Goal: Find specific page/section: Find specific page/section

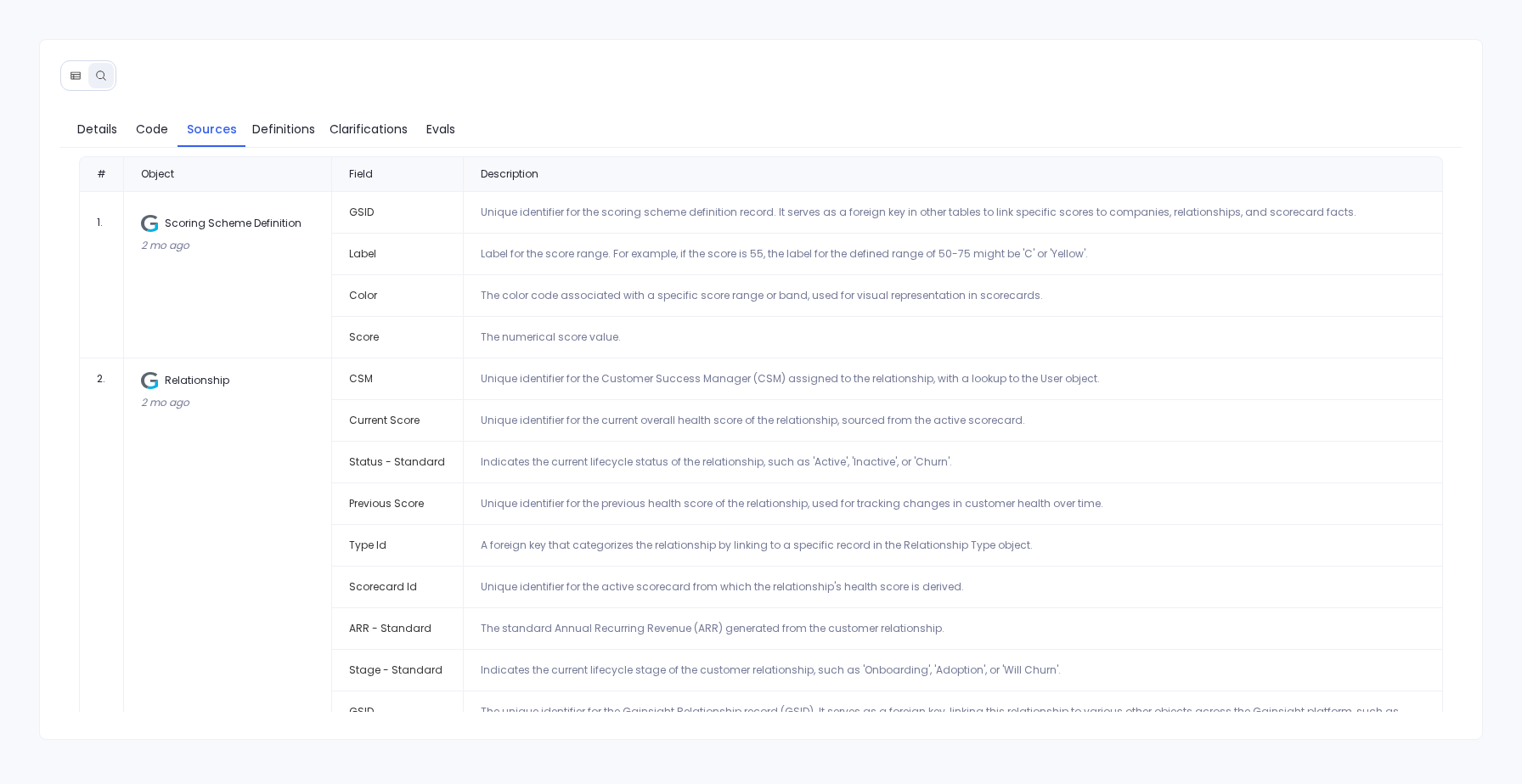
scroll to position [195, 0]
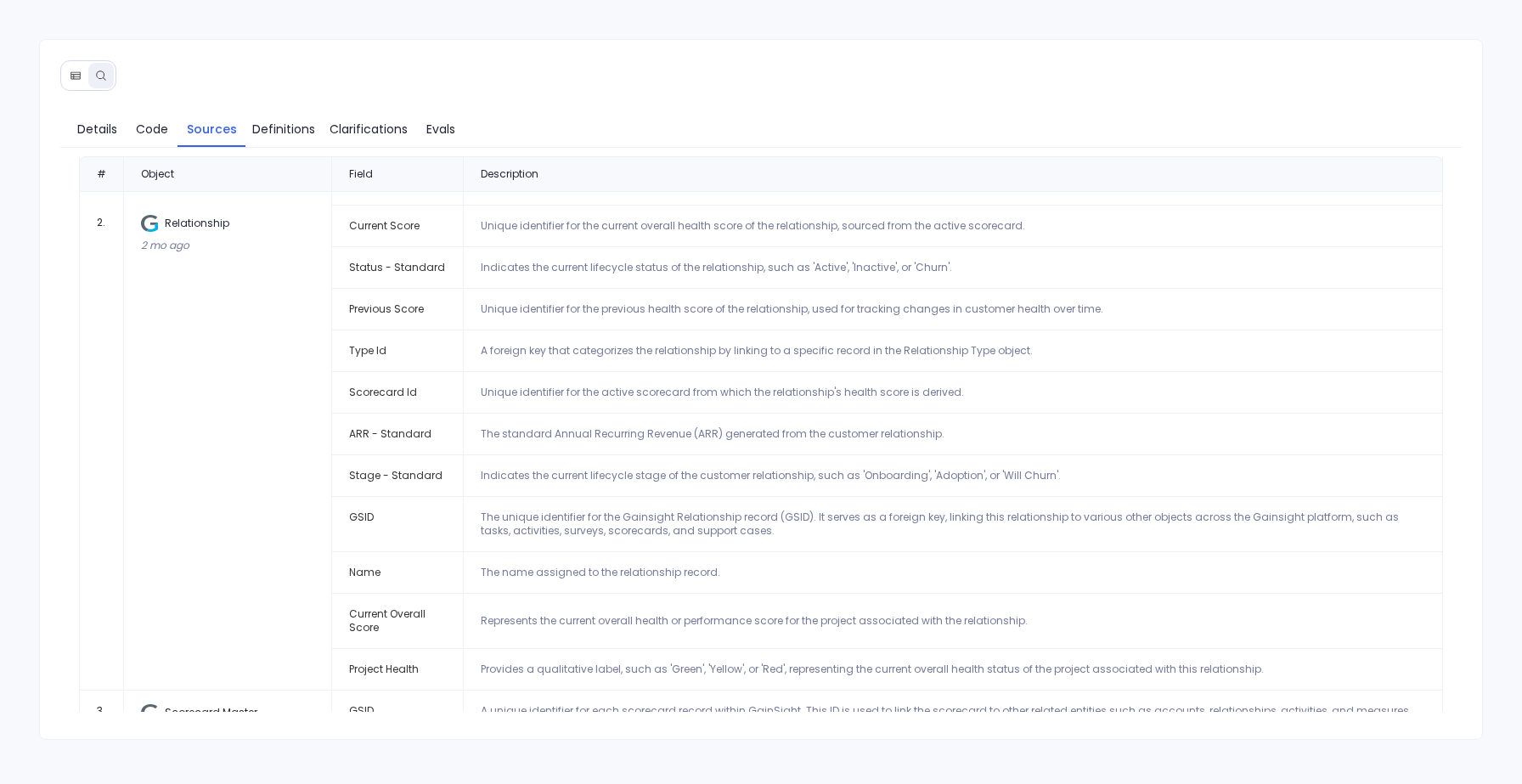
click at [75, 76] on icon at bounding box center [75, 76] width 10 height 8
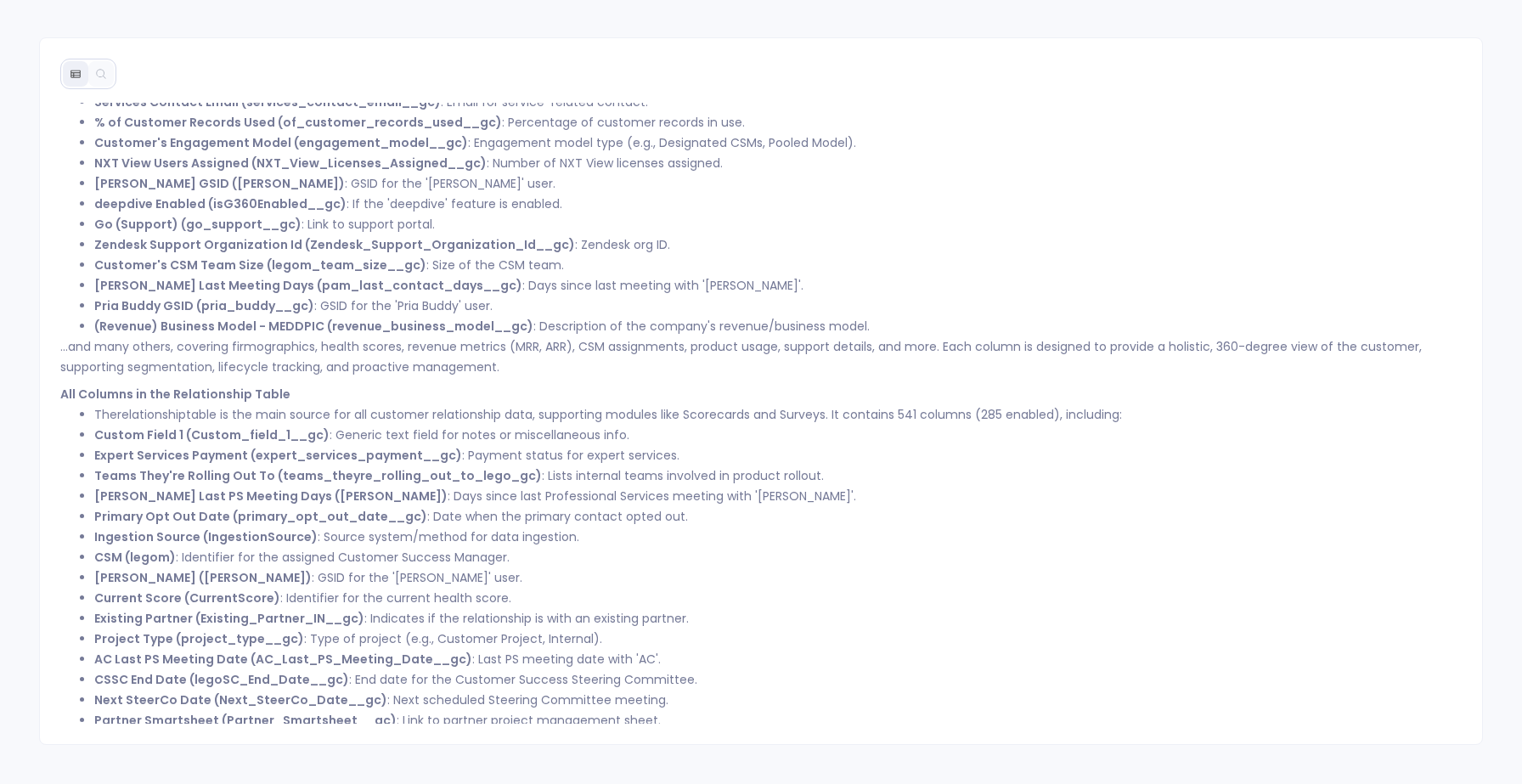
scroll to position [227, 0]
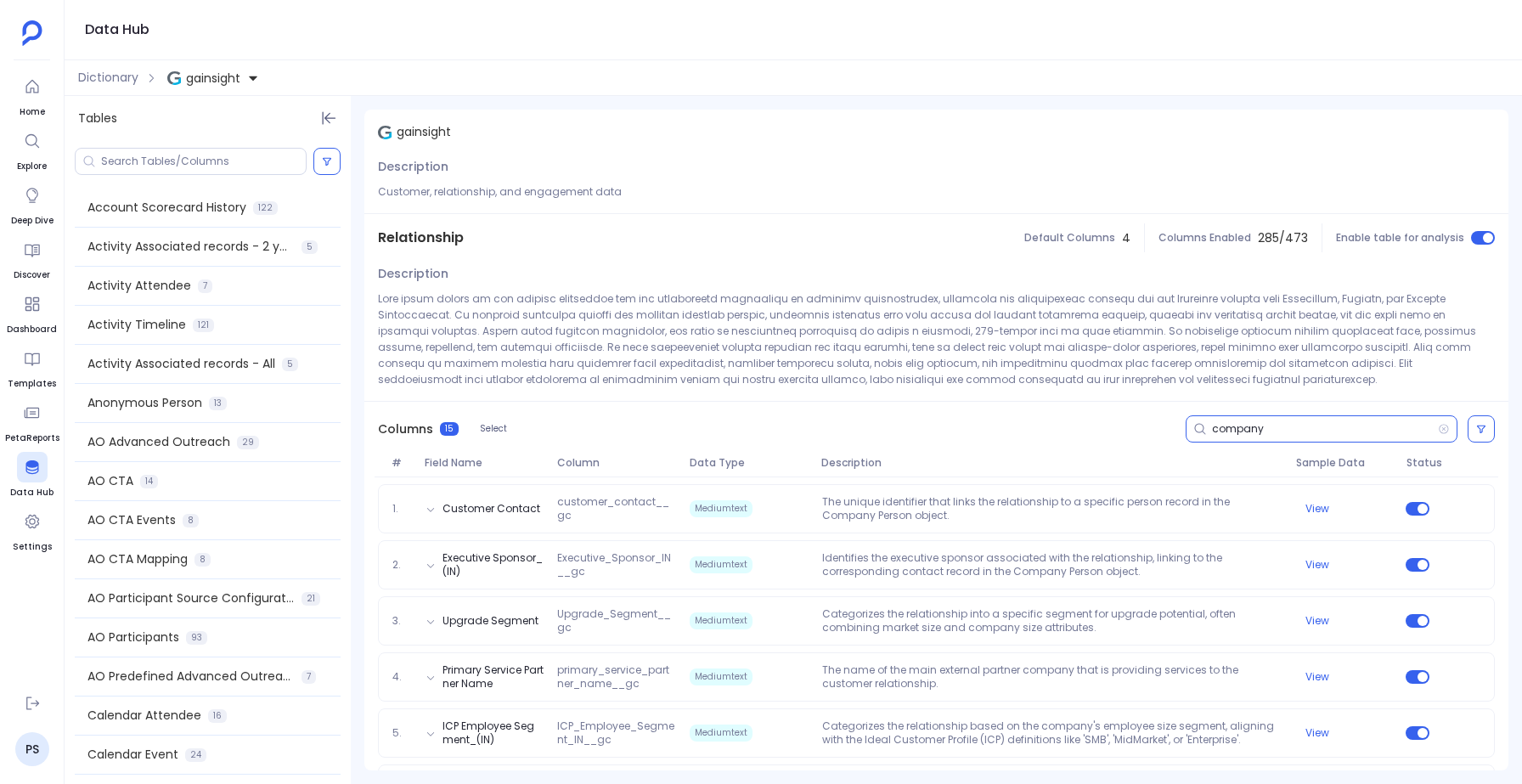
scroll to position [197, 0]
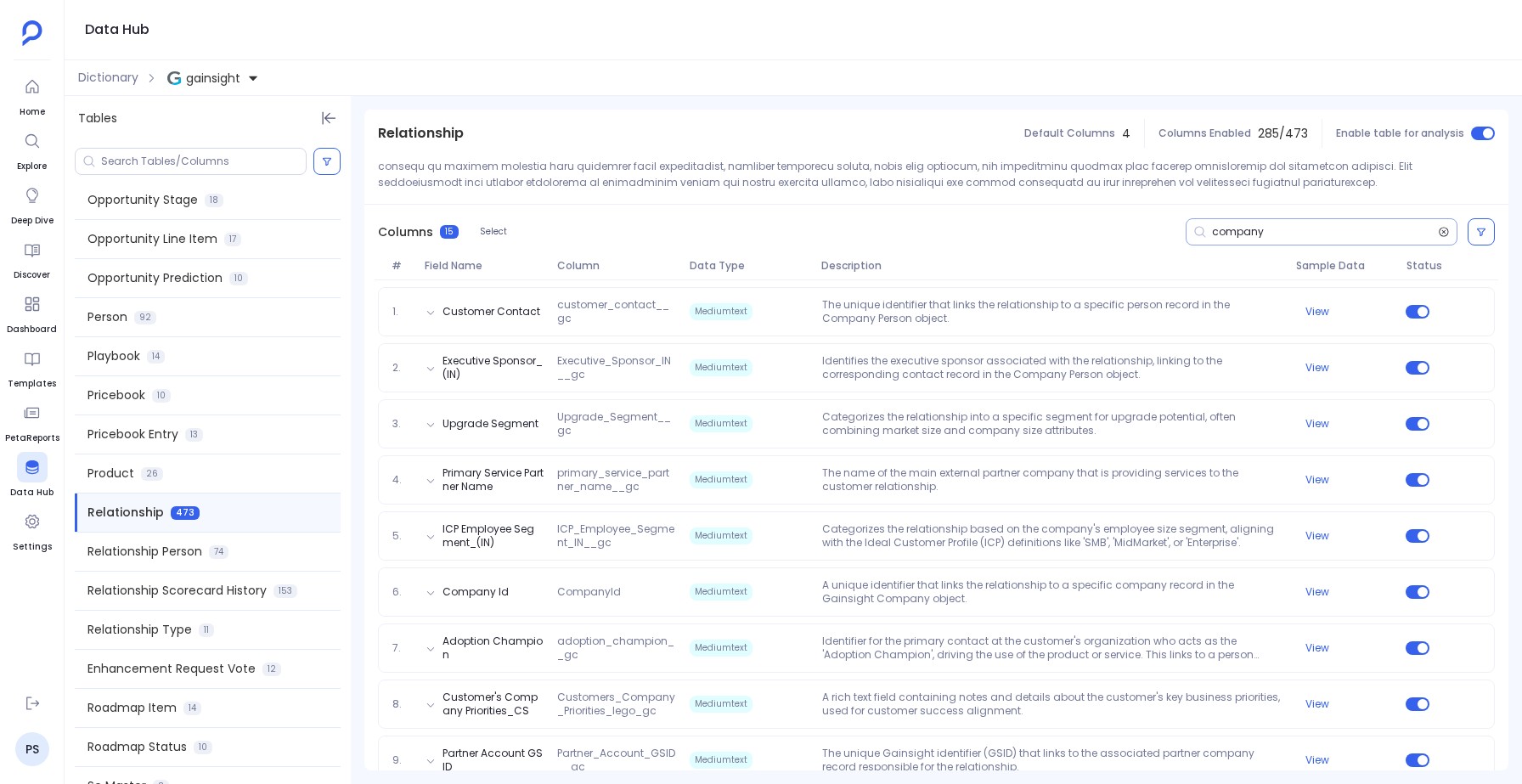
click at [1442, 229] on icon at bounding box center [1444, 232] width 11 height 13
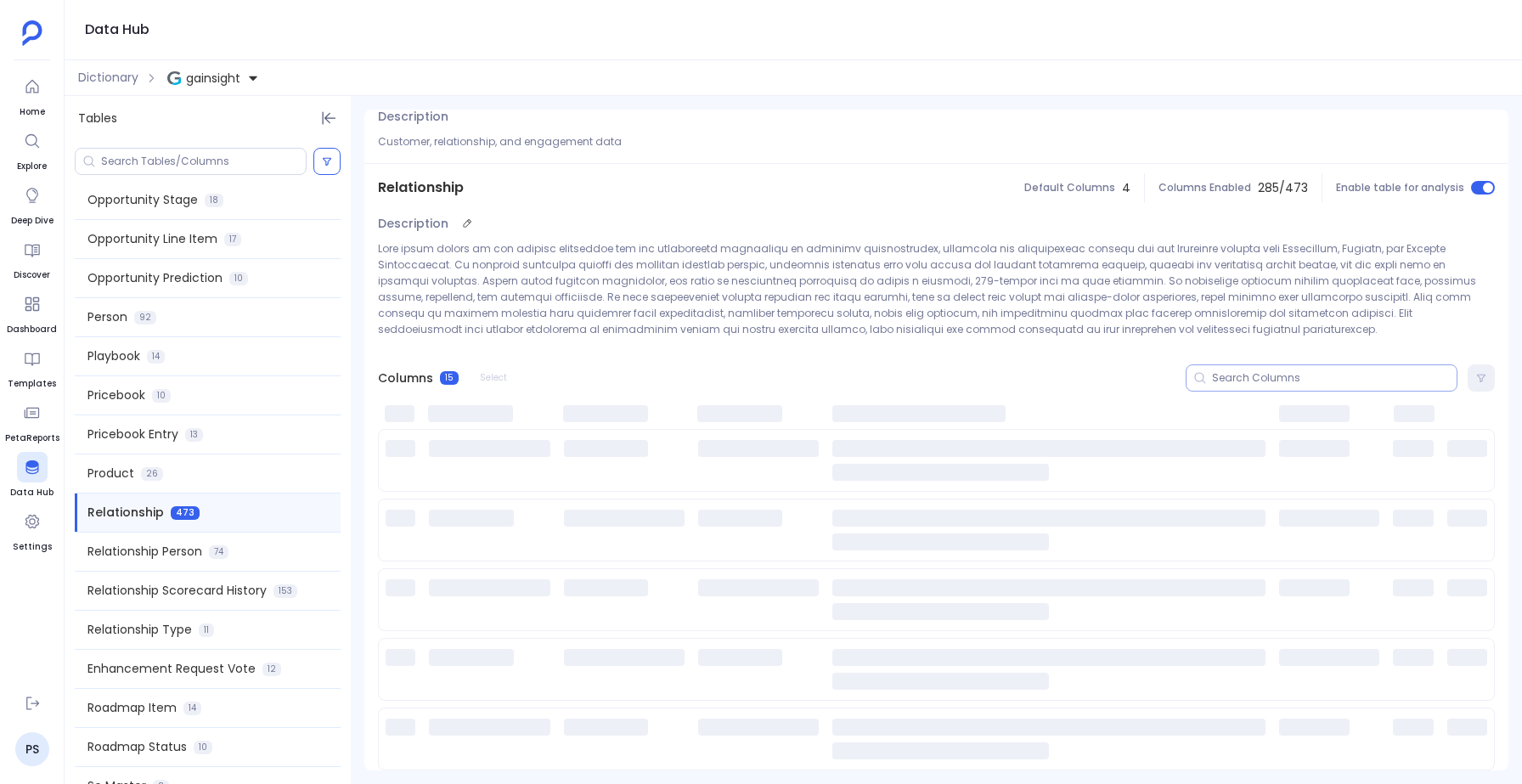
scroll to position [51, 0]
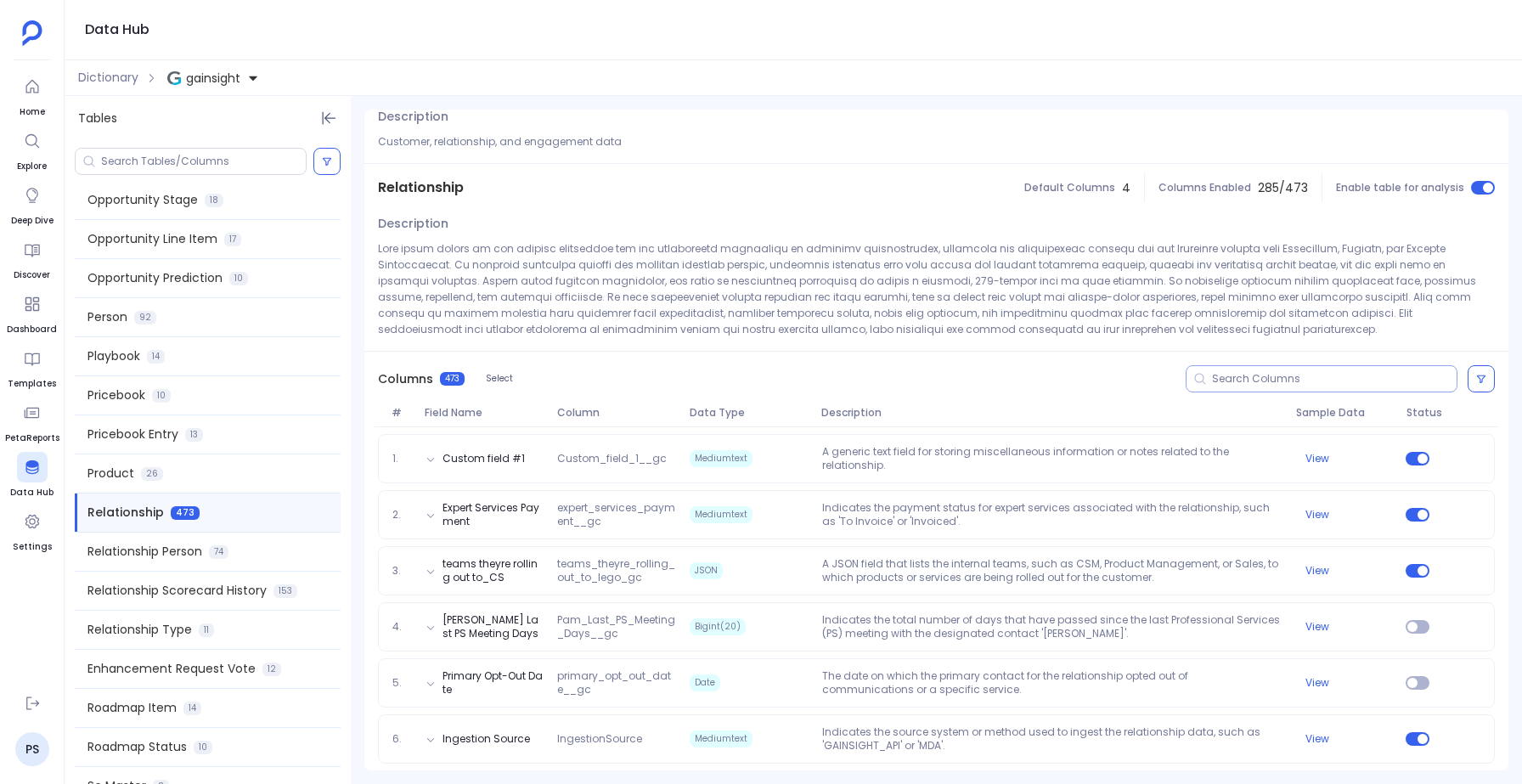
click at [1237, 374] on input at bounding box center [1334, 379] width 244 height 13
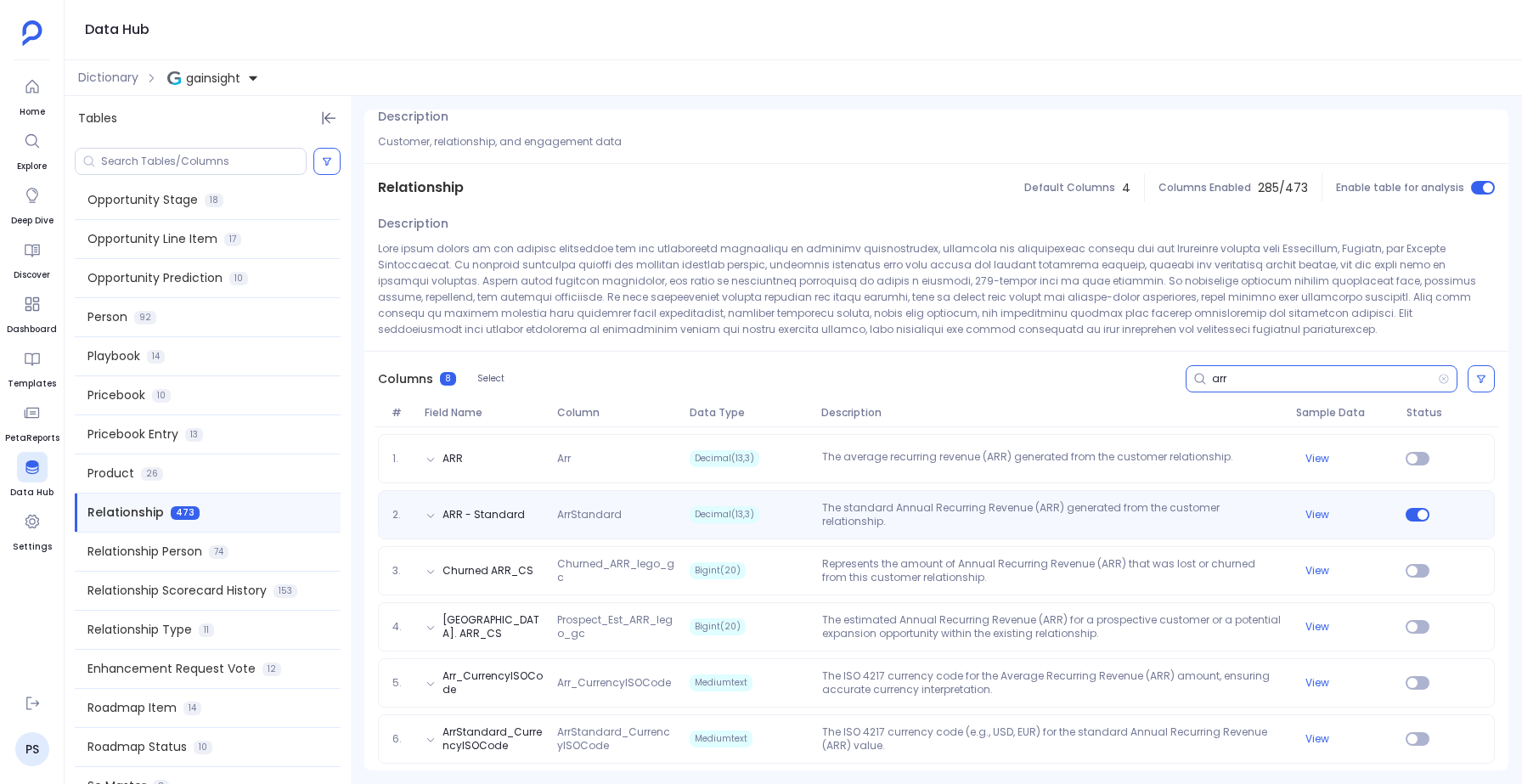
type input "arr"
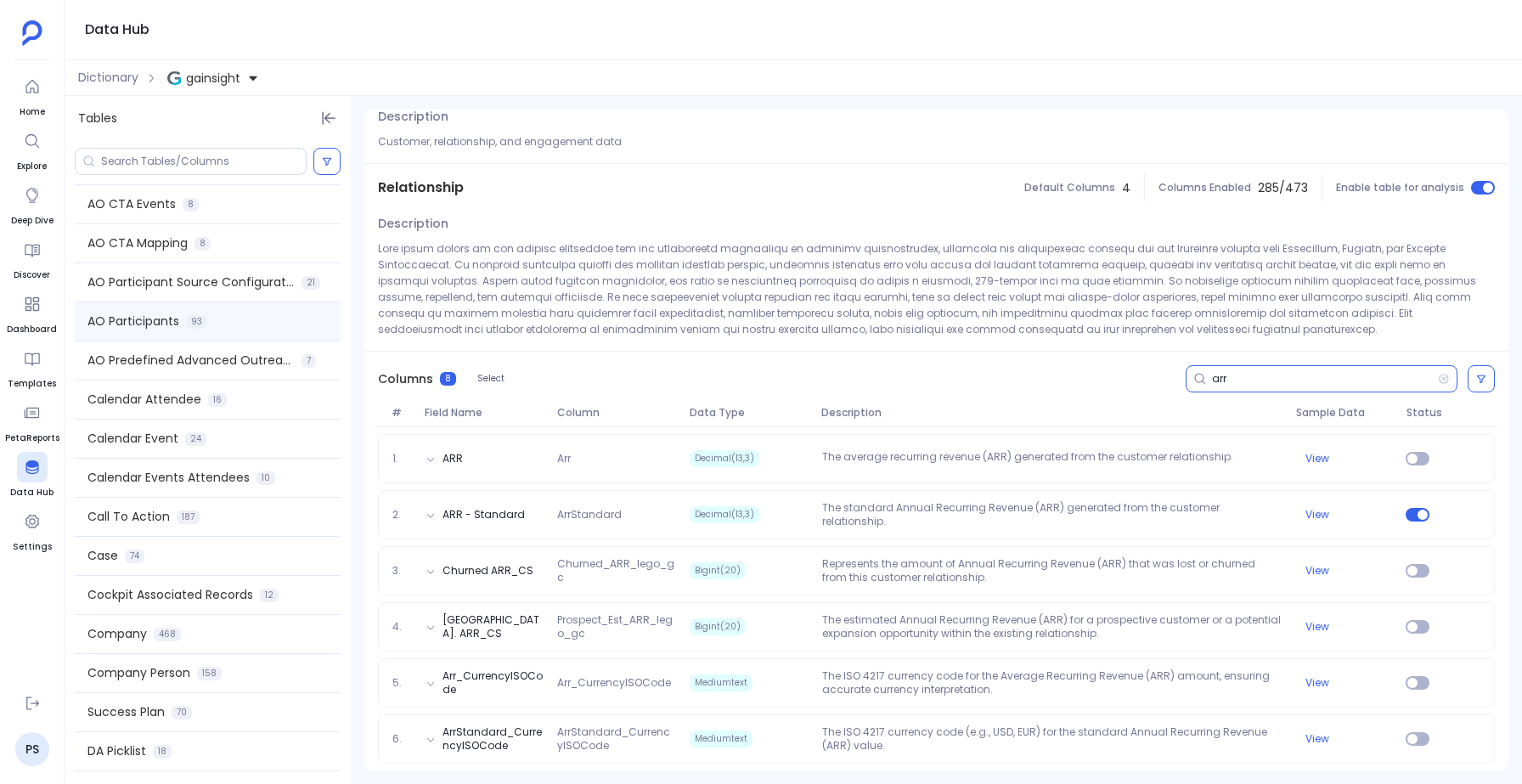
scroll to position [327, 0]
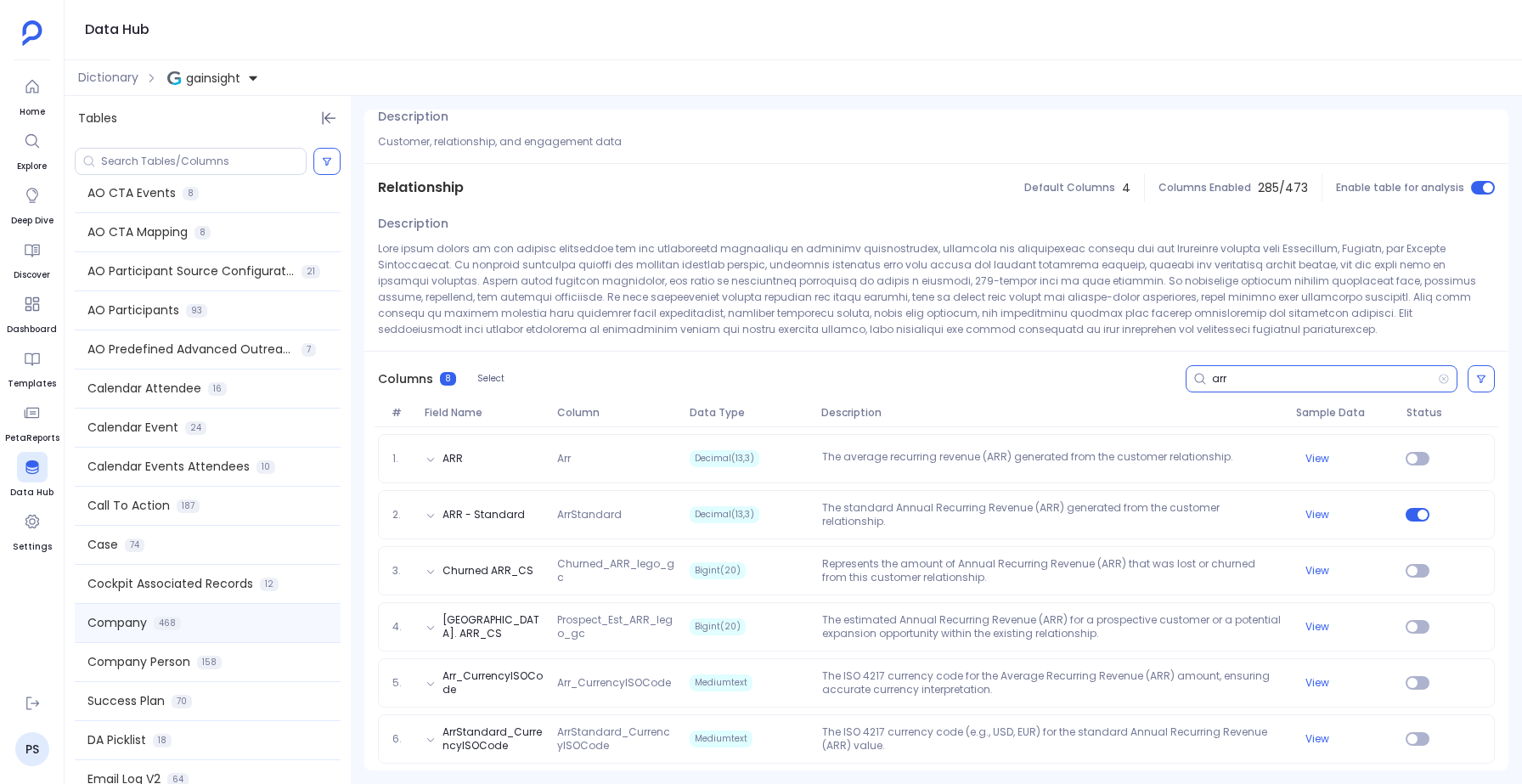
click at [127, 621] on span "Company" at bounding box center [117, 623] width 59 height 18
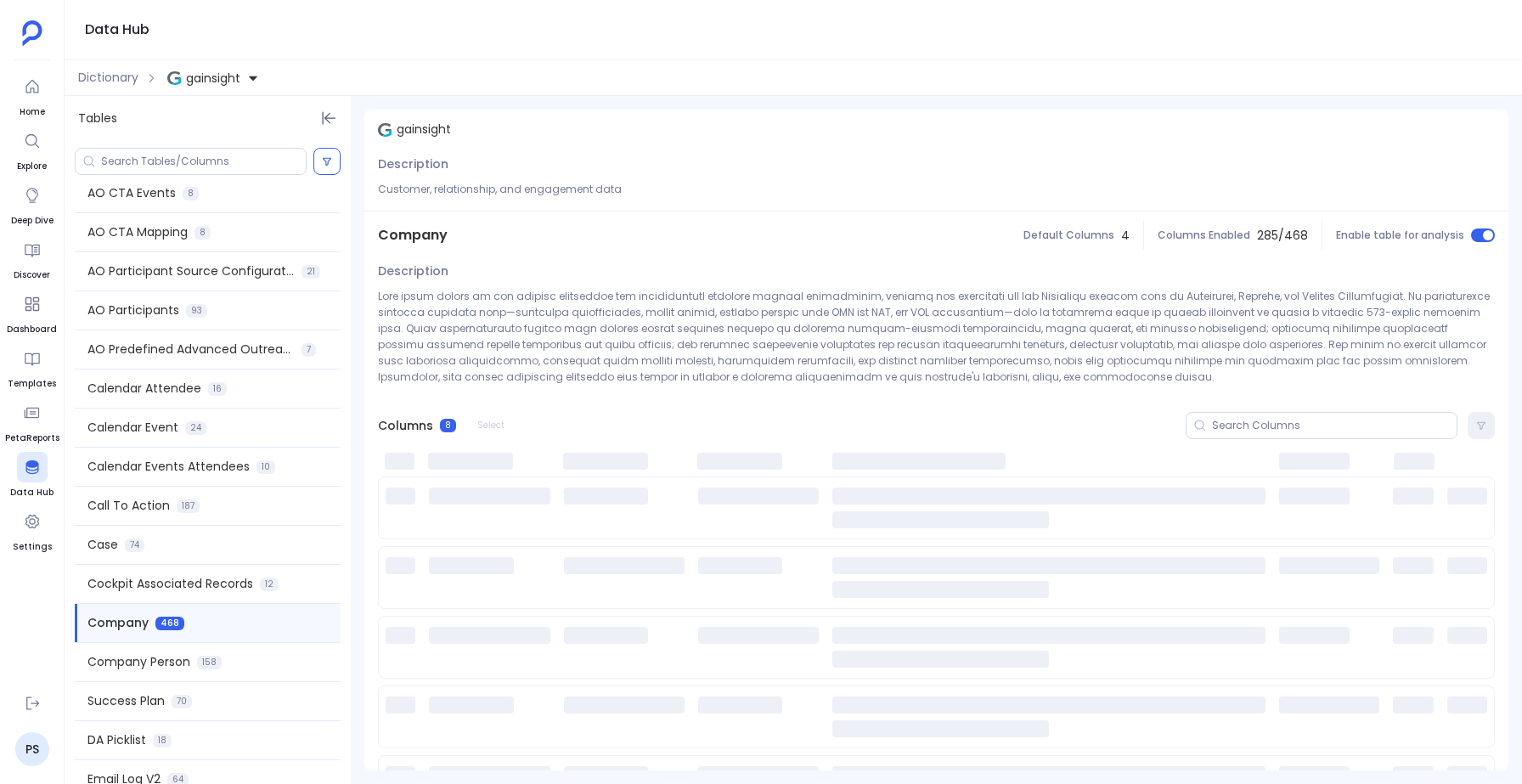
scroll to position [0, 0]
click at [1228, 429] on input at bounding box center [1334, 428] width 244 height 13
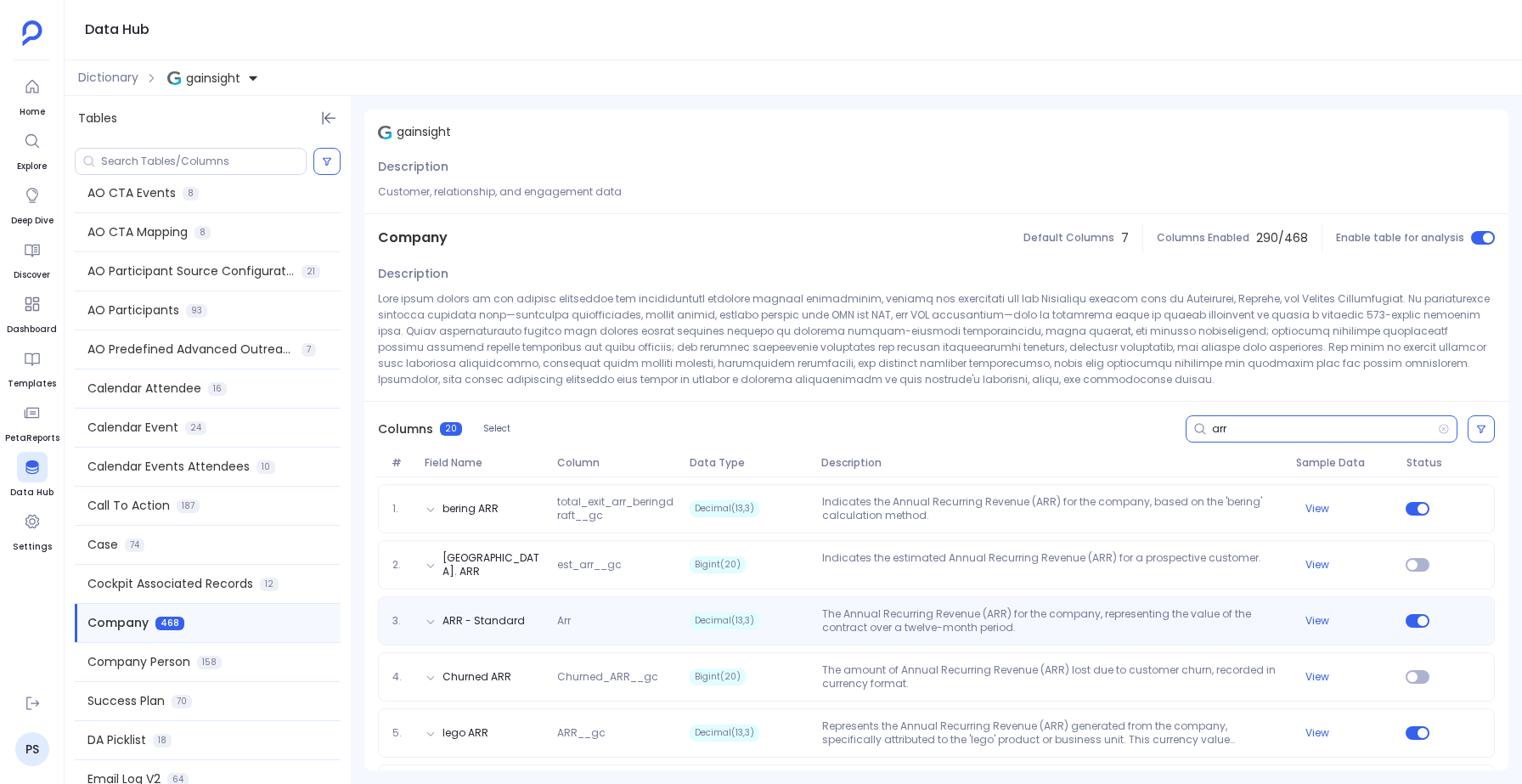
type input "arr"
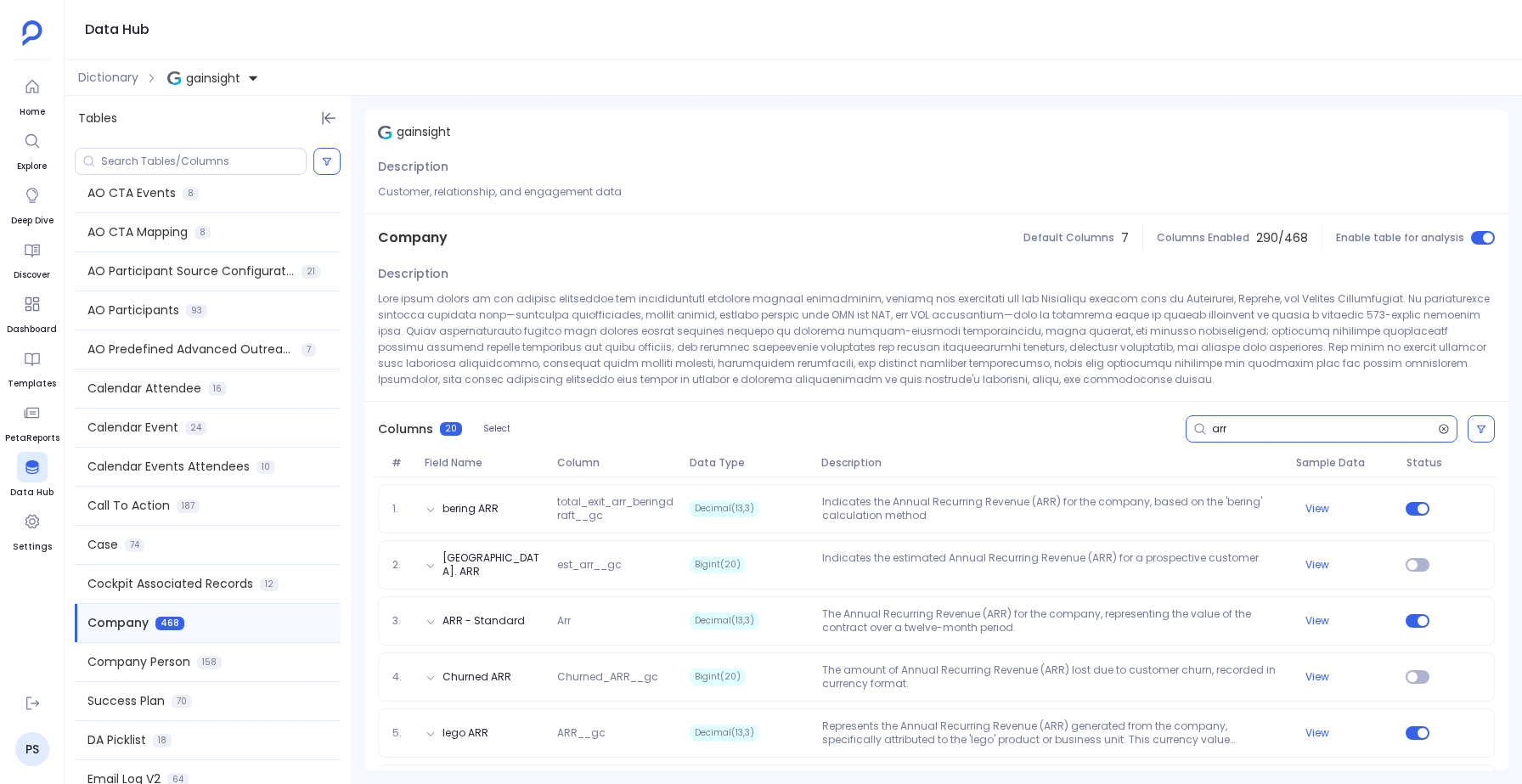
click at [1441, 423] on icon at bounding box center [1444, 428] width 11 height 13
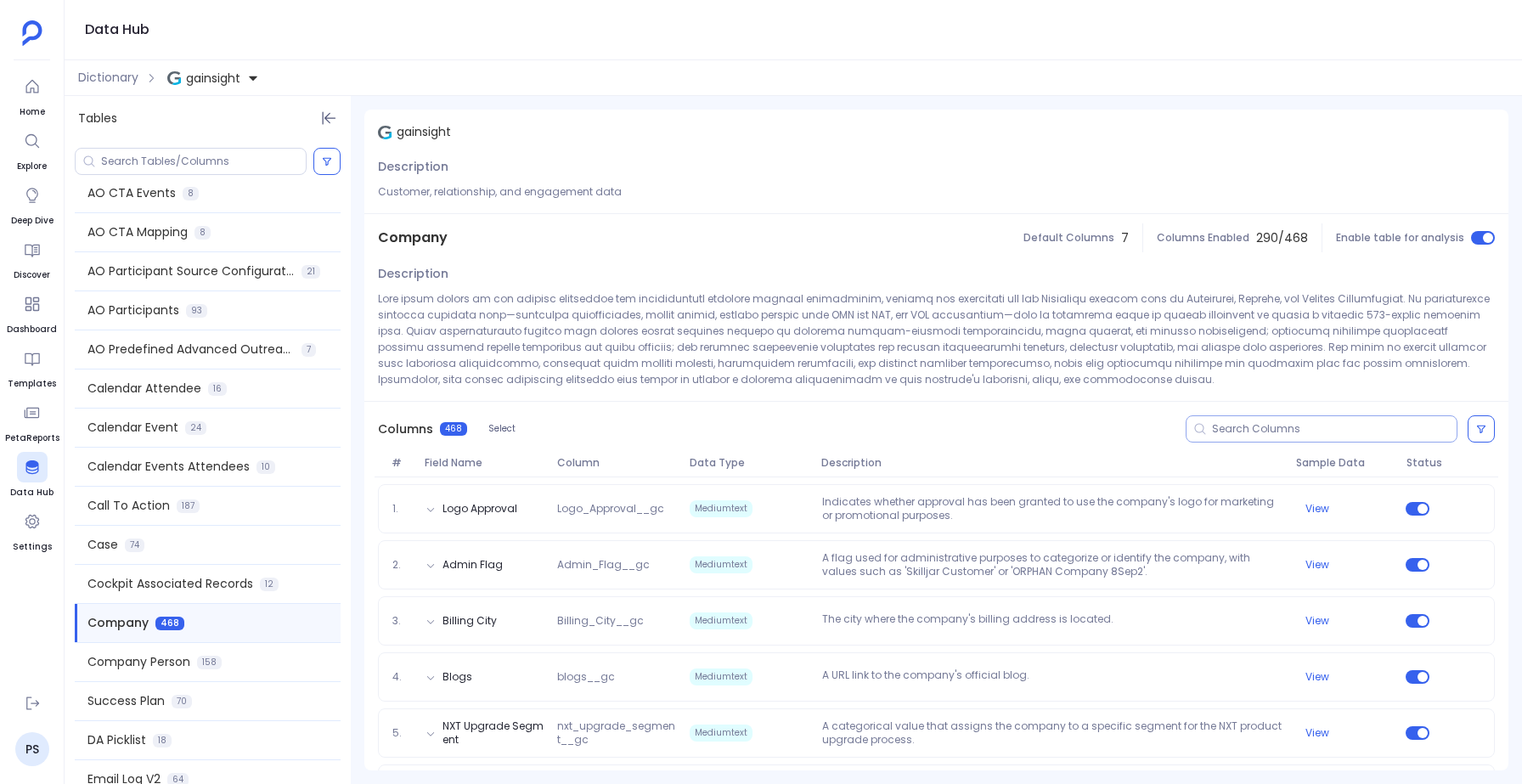
click at [1376, 429] on input at bounding box center [1334, 428] width 244 height 13
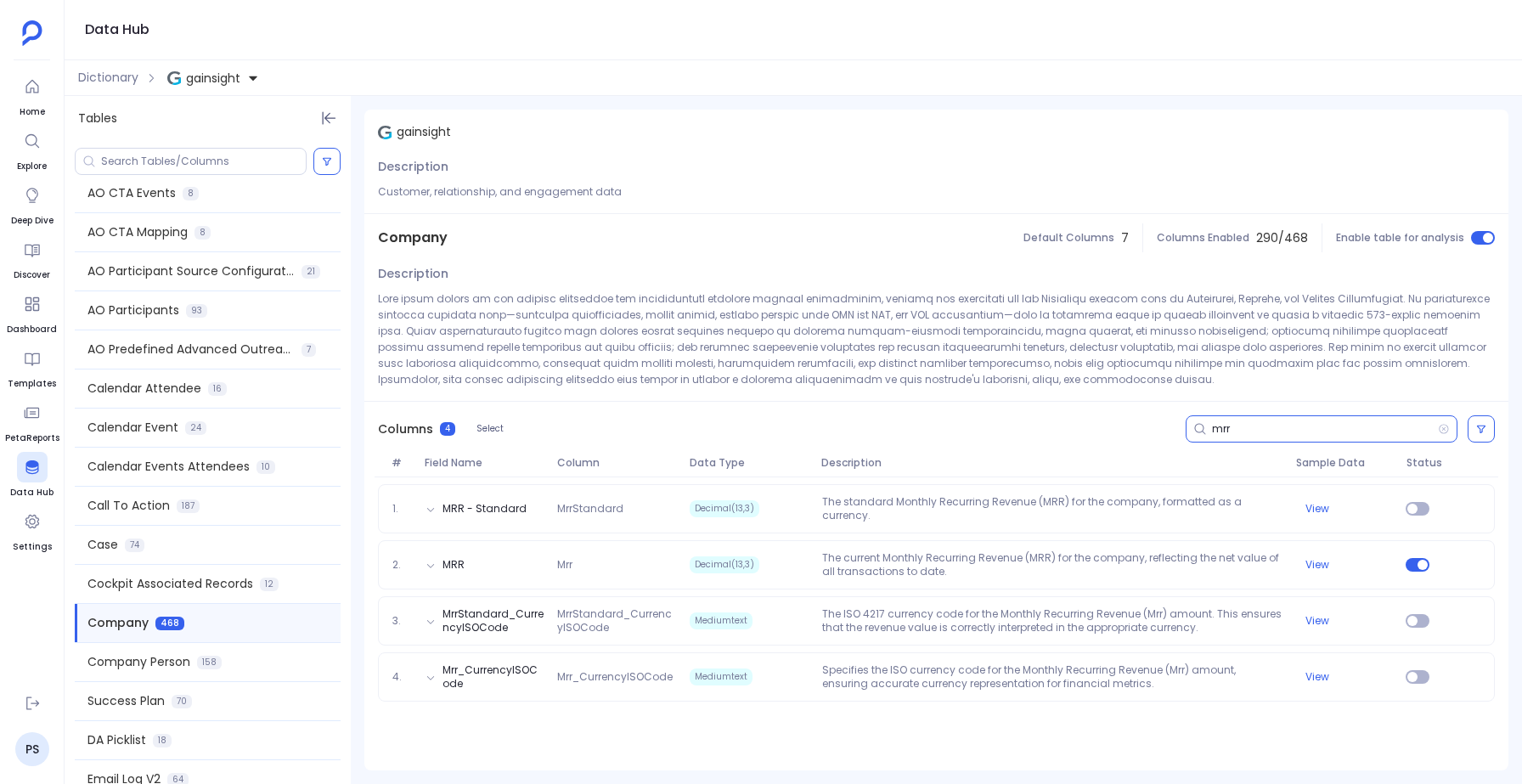
type input "mrr"
click at [1447, 429] on icon at bounding box center [1444, 428] width 11 height 13
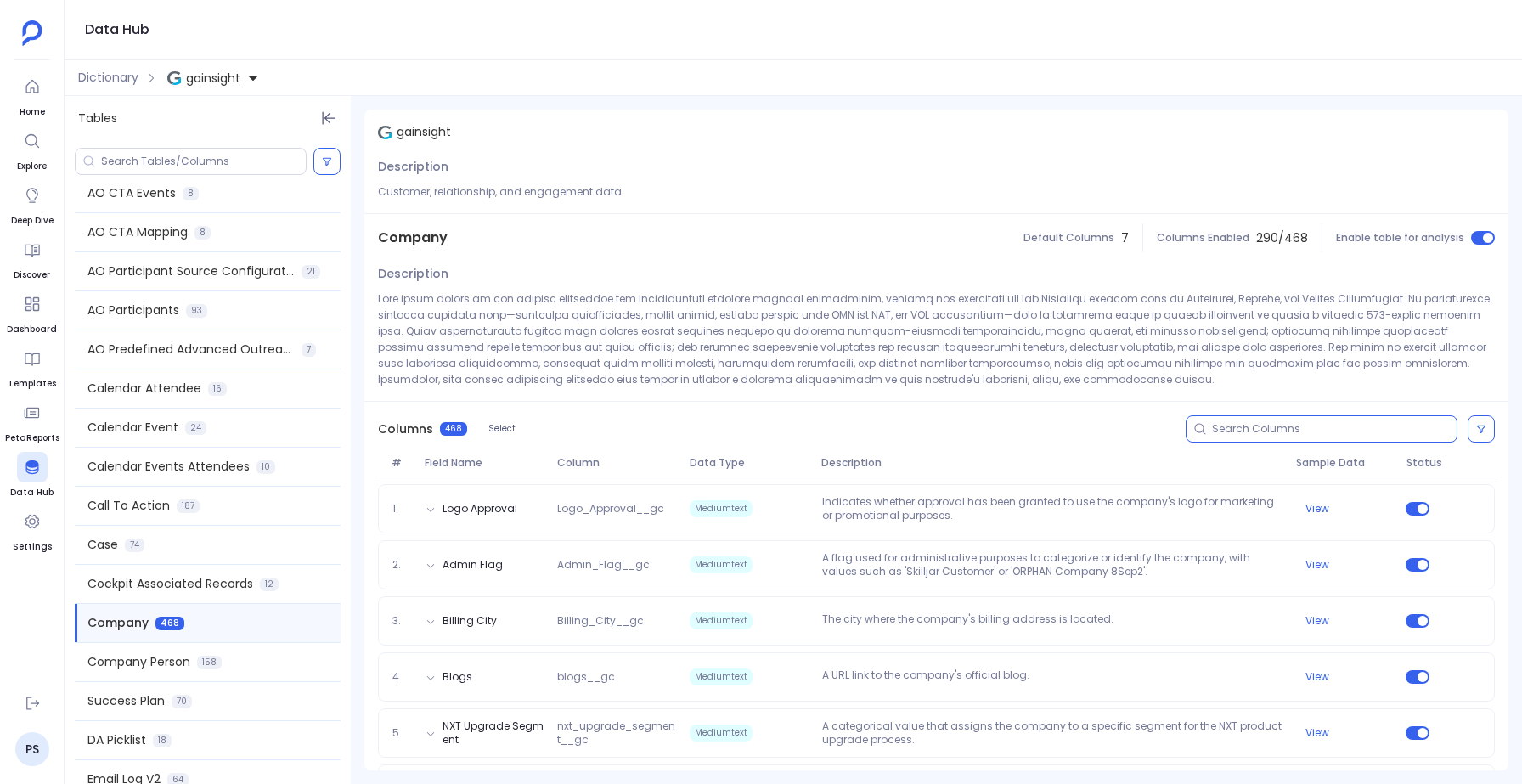
click at [1274, 426] on input at bounding box center [1334, 428] width 244 height 13
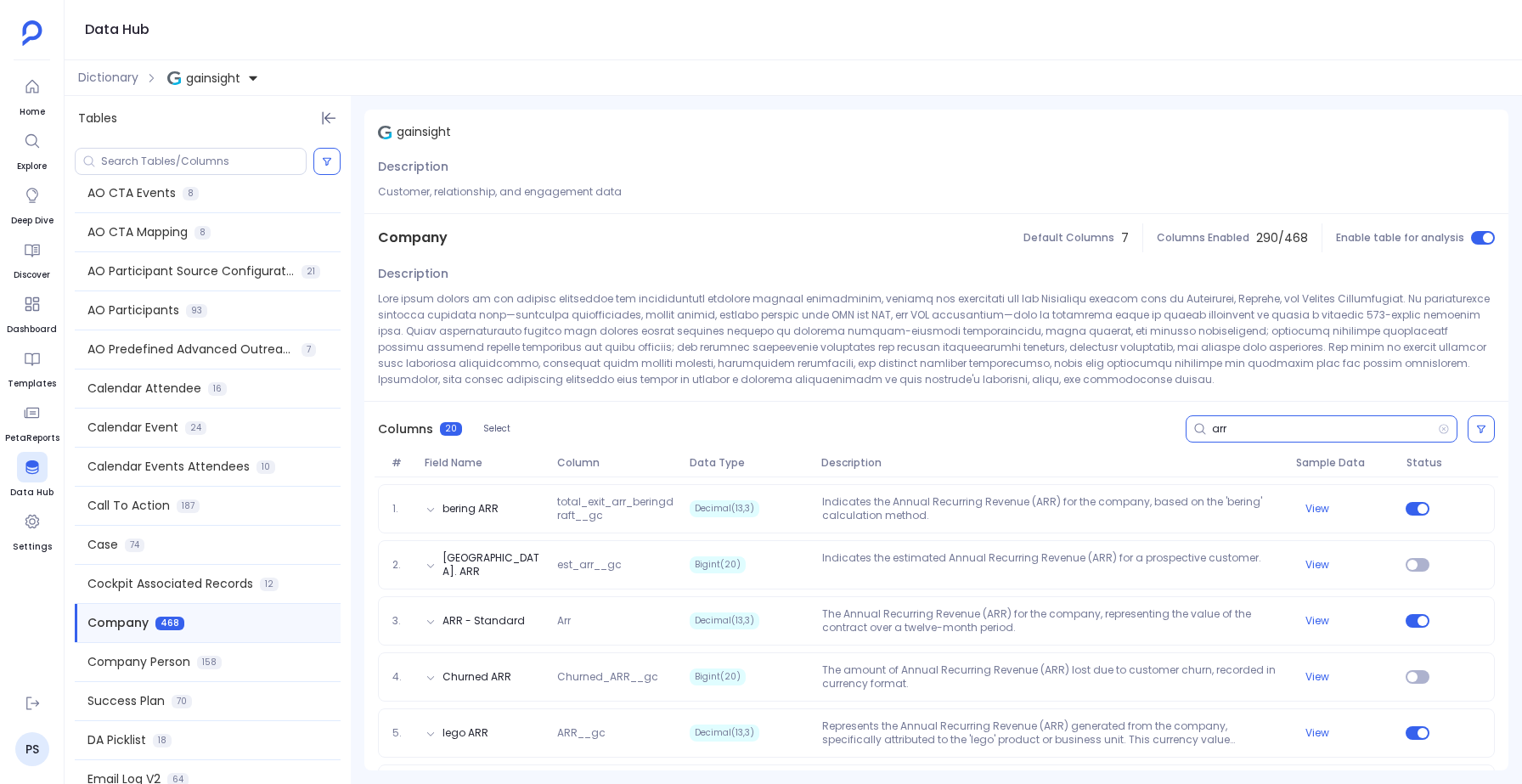
type input "arr"
click at [145, 161] on input at bounding box center [203, 161] width 205 height 13
paste input "company_ARR_6_Months_Ago__gc"
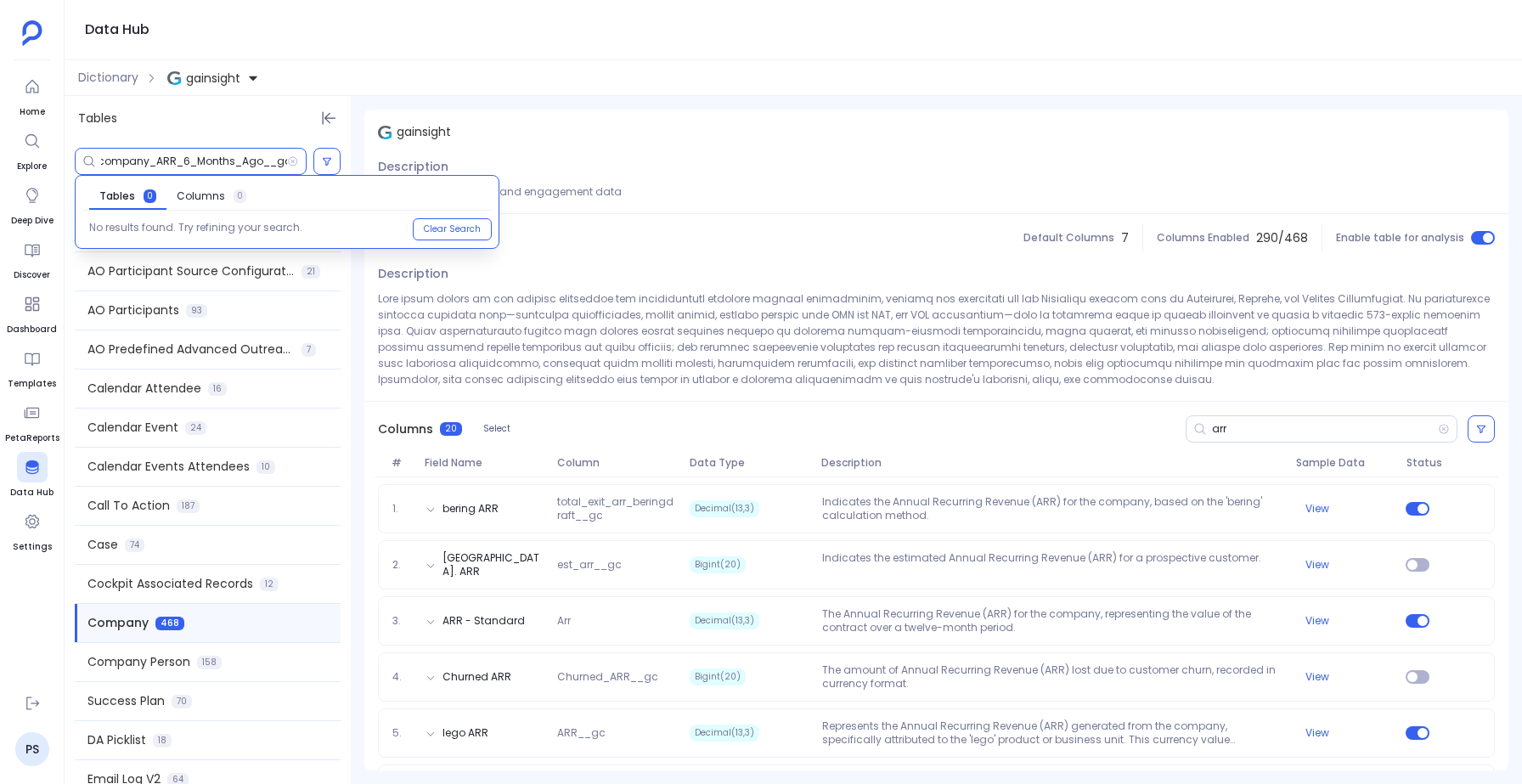
click at [147, 162] on input "company_ARR_6_Months_Ago__gc" at bounding box center [194, 161] width 186 height 13
type input "ARR_6_Months_Ago__gc"
click at [685, 243] on div "Company Default Columns 7 Columns Enabled 290 / 468 Enable table for analysis" at bounding box center [936, 237] width 1144 height 48
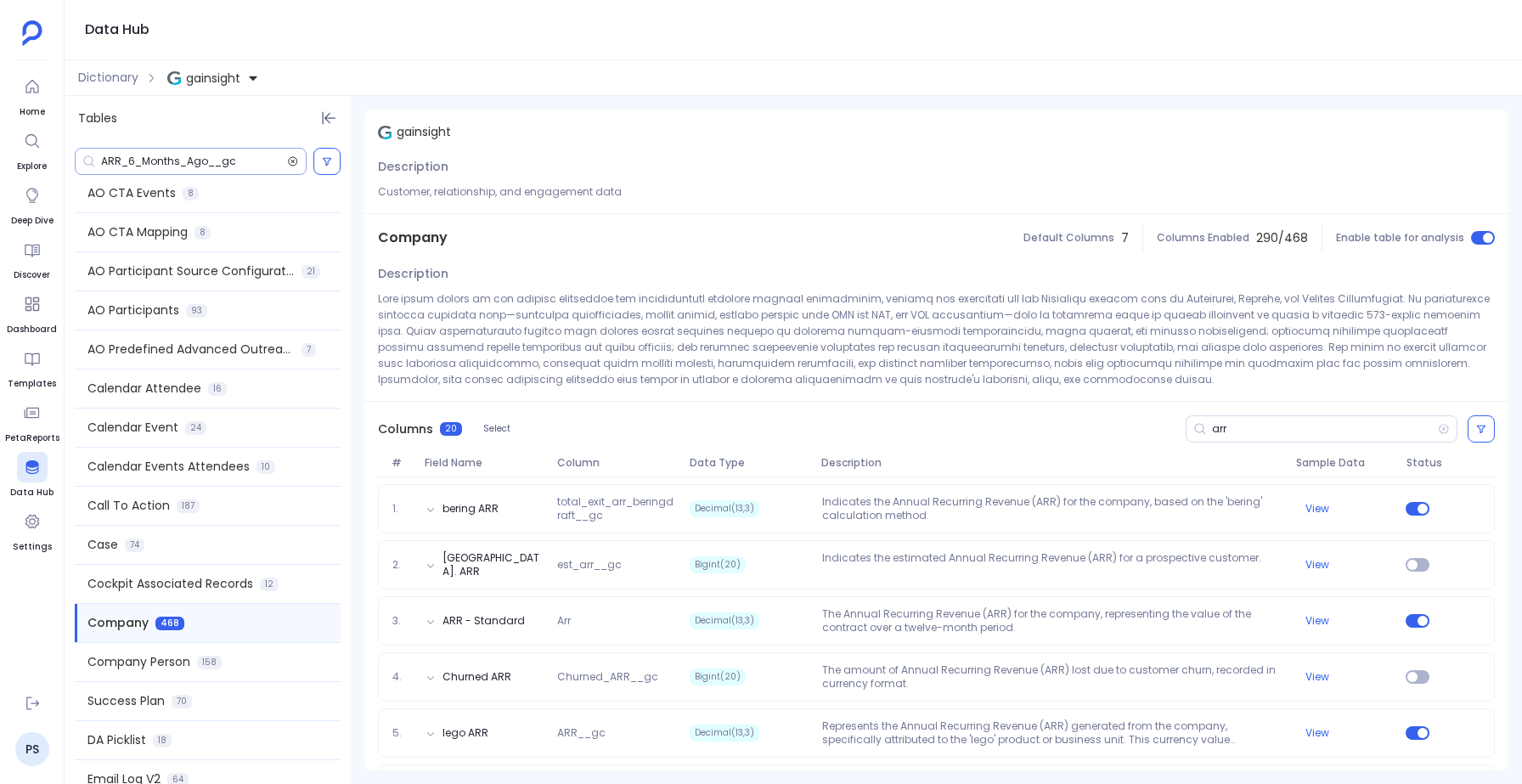
click at [293, 158] on icon at bounding box center [293, 161] width 11 height 13
click at [1440, 431] on icon at bounding box center [1444, 428] width 11 height 13
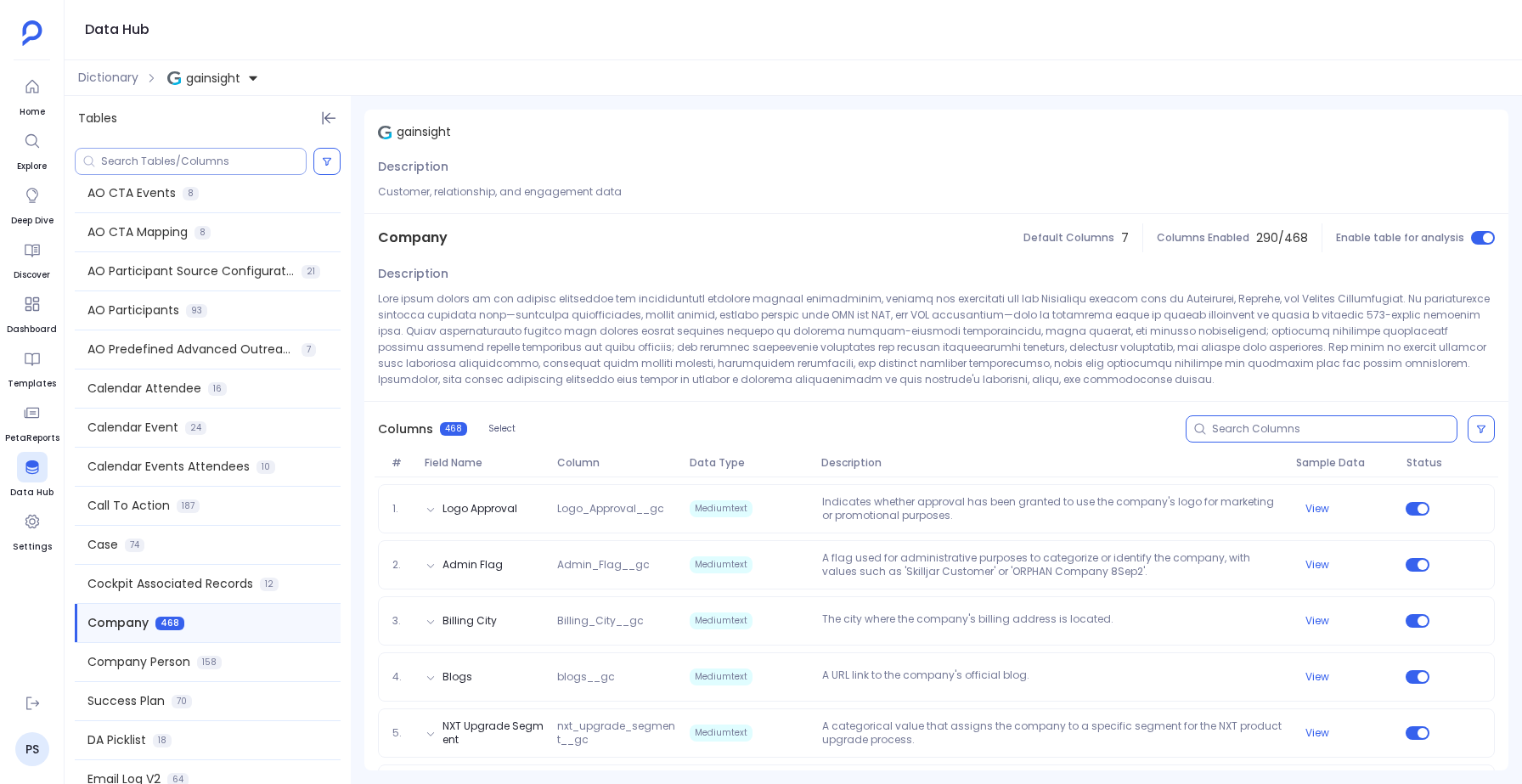
click at [1258, 431] on input at bounding box center [1334, 428] width 244 height 13
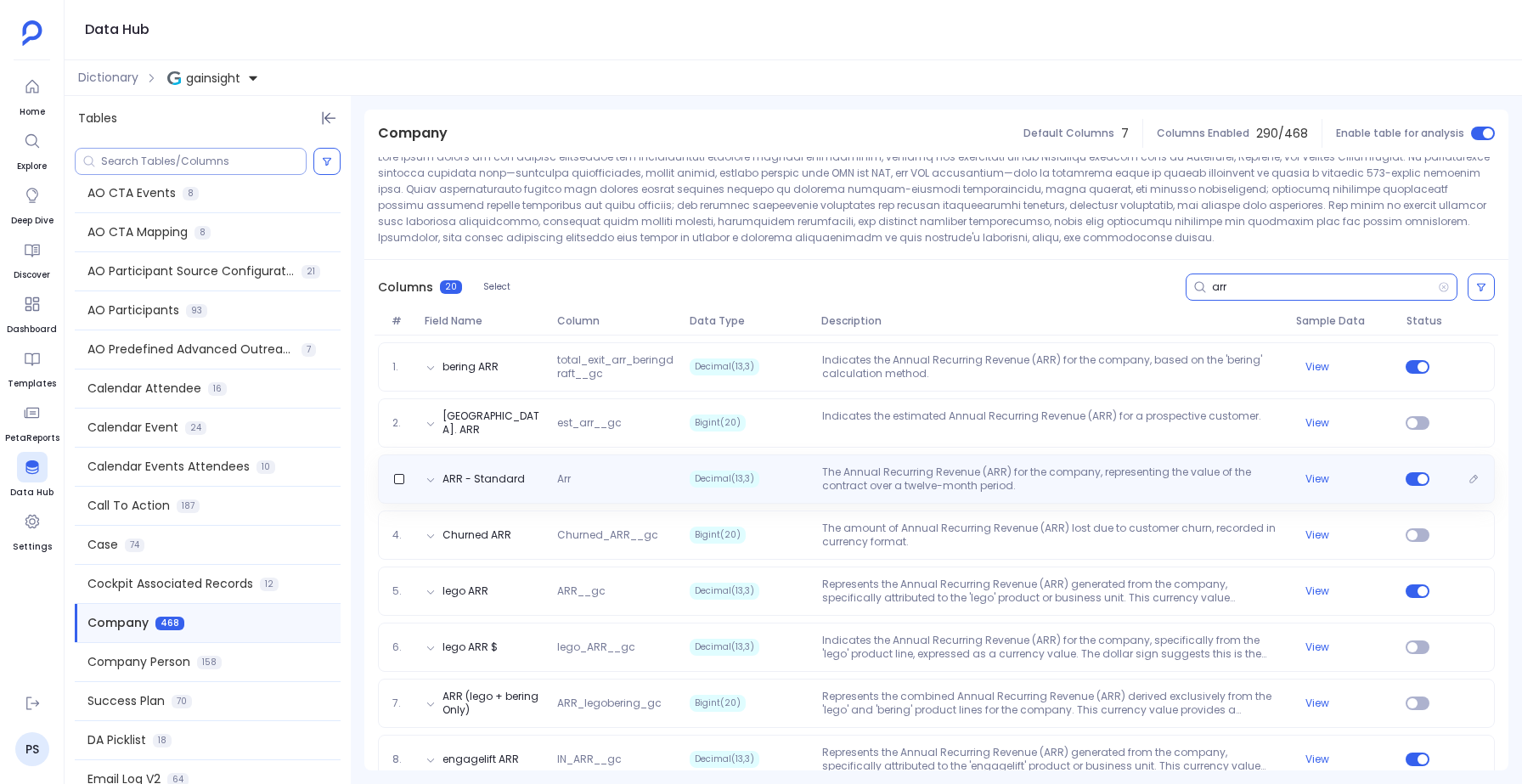
scroll to position [147, 0]
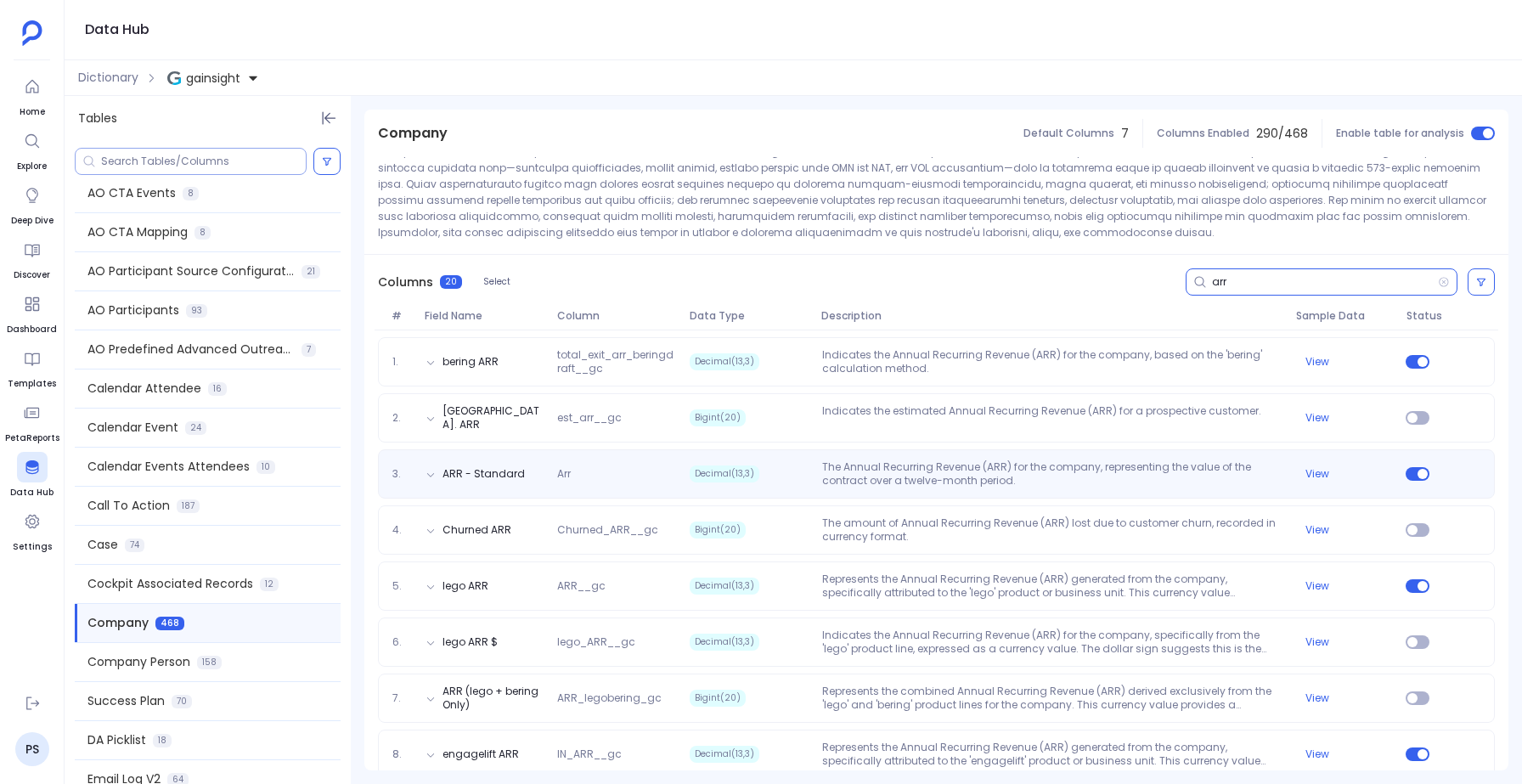
type input "arr"
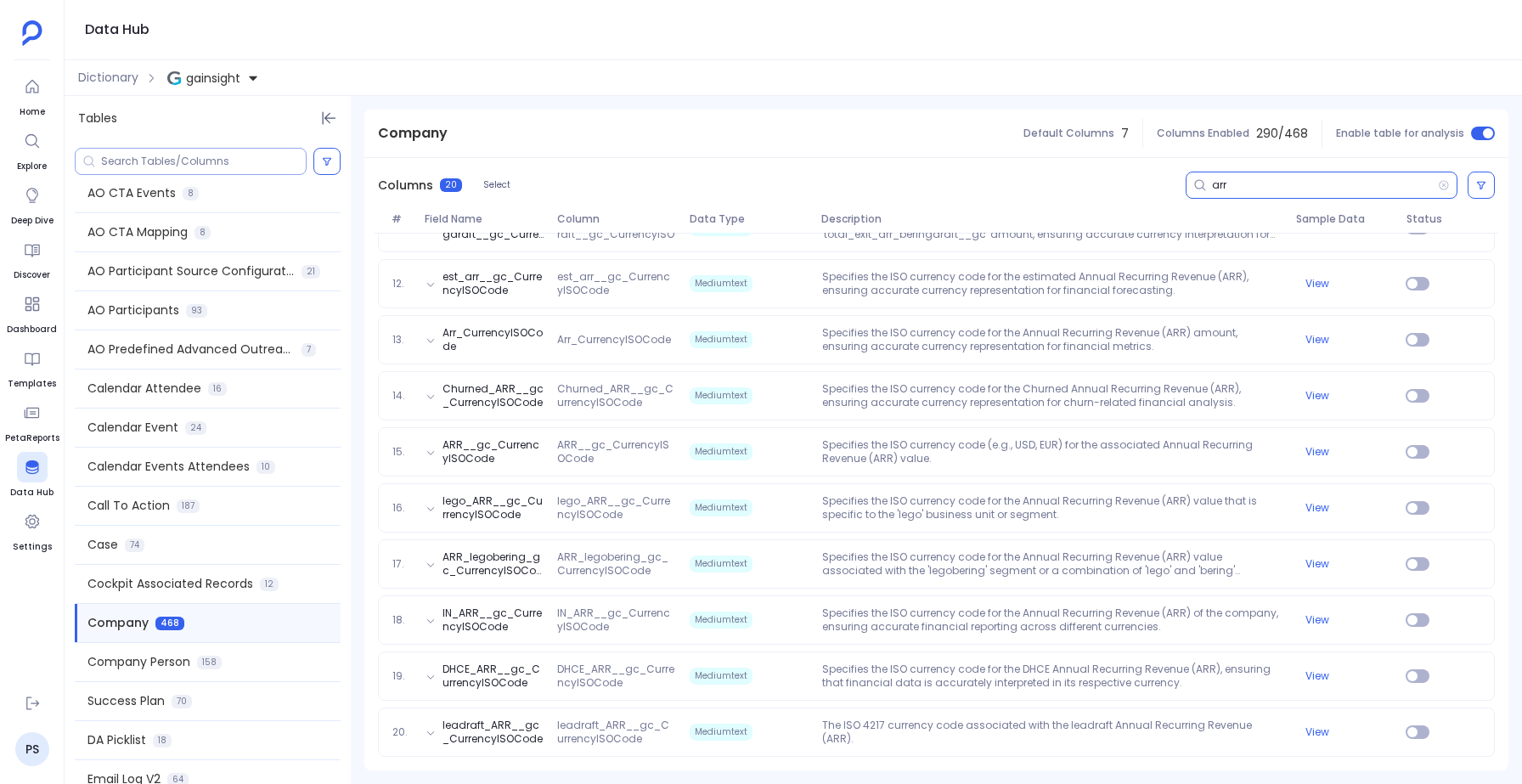
scroll to position [0, 0]
